Goal: Navigation & Orientation: Go to known website

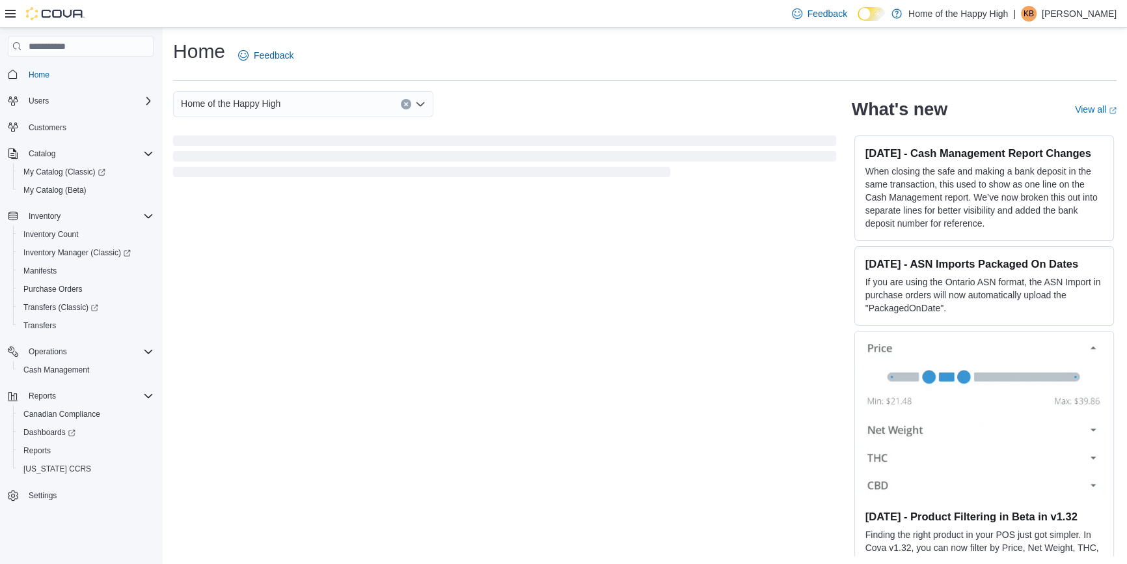
click at [1083, 10] on p "Katelynd Bartelen" at bounding box center [1079, 14] width 75 height 16
click at [1045, 124] on span "Sign Out" at bounding box center [1032, 126] width 35 height 13
